Goal: Task Accomplishment & Management: Use online tool/utility

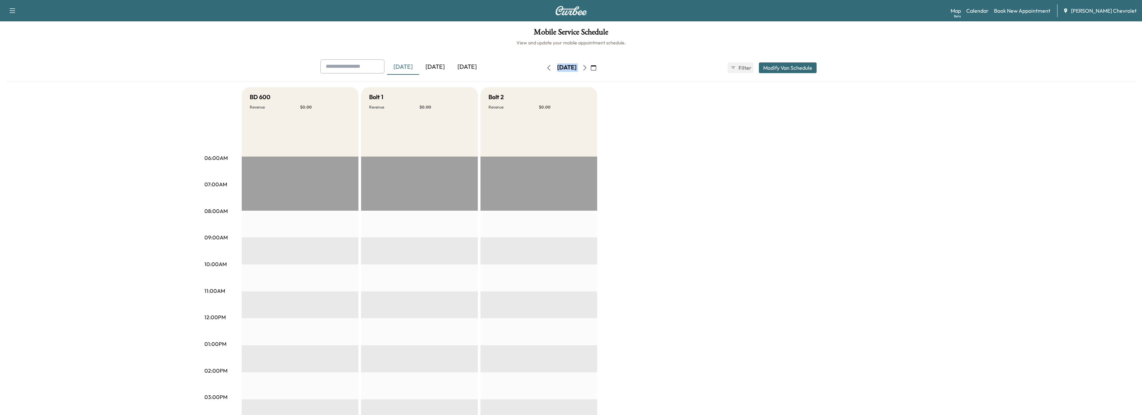
click at [433, 68] on div "[DATE]" at bounding box center [435, 66] width 32 height 15
click at [461, 67] on div "[DATE]" at bounding box center [467, 66] width 32 height 15
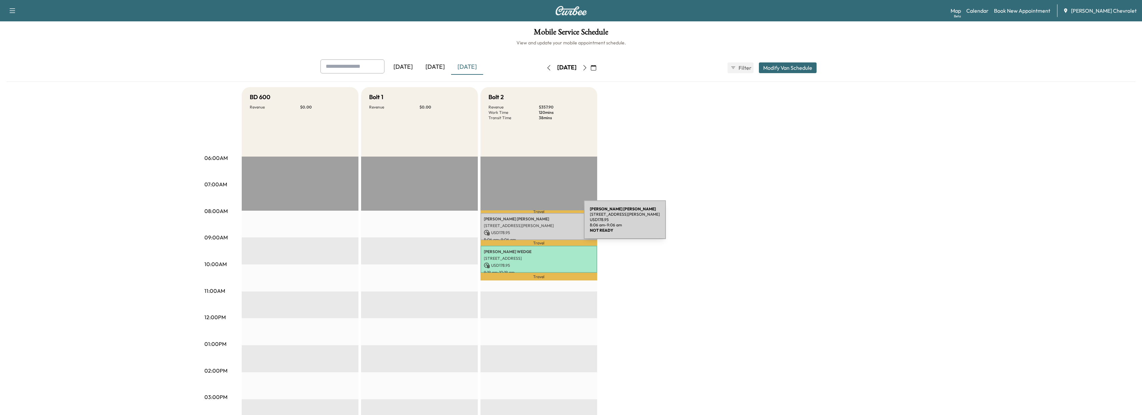
click at [534, 223] on p "[STREET_ADDRESS][PERSON_NAME]" at bounding box center [539, 225] width 110 height 5
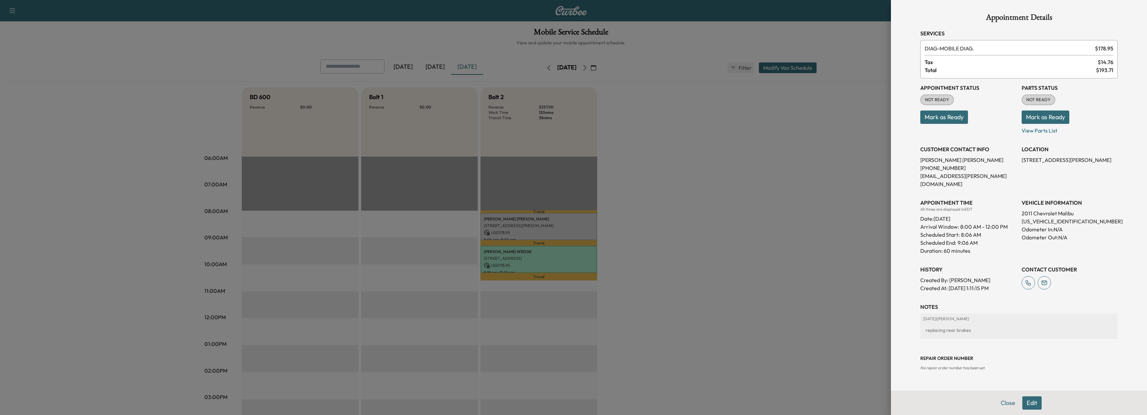
click at [1033, 217] on p "[US_VEHICLE_IDENTIFICATION_NUMBER]" at bounding box center [1070, 221] width 96 height 8
copy p "[US_VEHICLE_IDENTIFICATION_NUMBER]"
click at [788, 292] on div at bounding box center [573, 207] width 1147 height 415
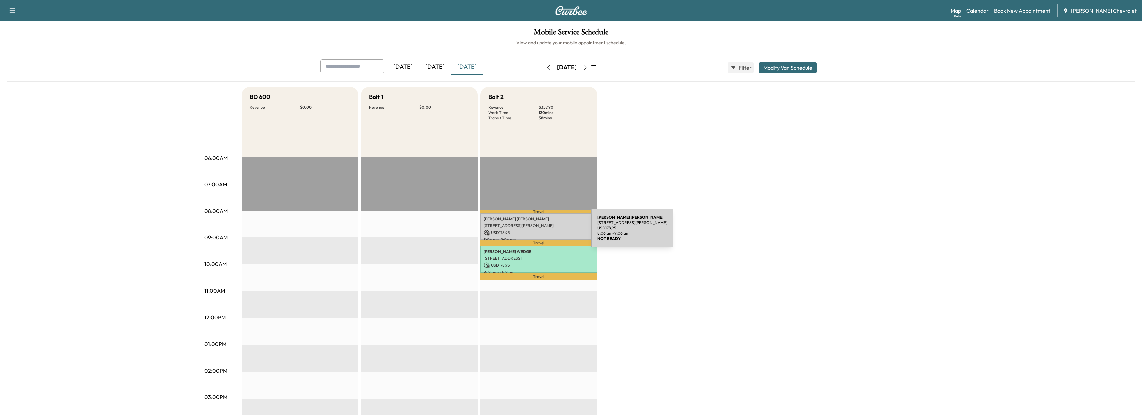
click at [541, 232] on p "USD 178.95" at bounding box center [539, 232] width 110 height 6
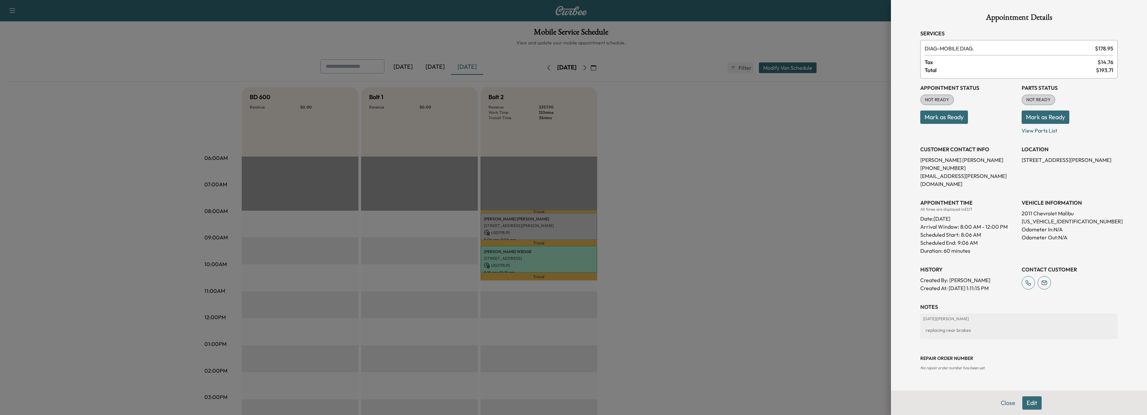
click at [1061, 217] on p "[US_VEHICLE_IDENTIFICATION_NUMBER]" at bounding box center [1070, 221] width 96 height 8
copy p "[US_VEHICLE_IDENTIFICATION_NUMBER]"
drag, startPoint x: 162, startPoint y: 46, endPoint x: 323, endPoint y: 47, distance: 160.8
click at [162, 46] on div at bounding box center [573, 207] width 1147 height 415
